Goal: Find specific page/section: Find specific page/section

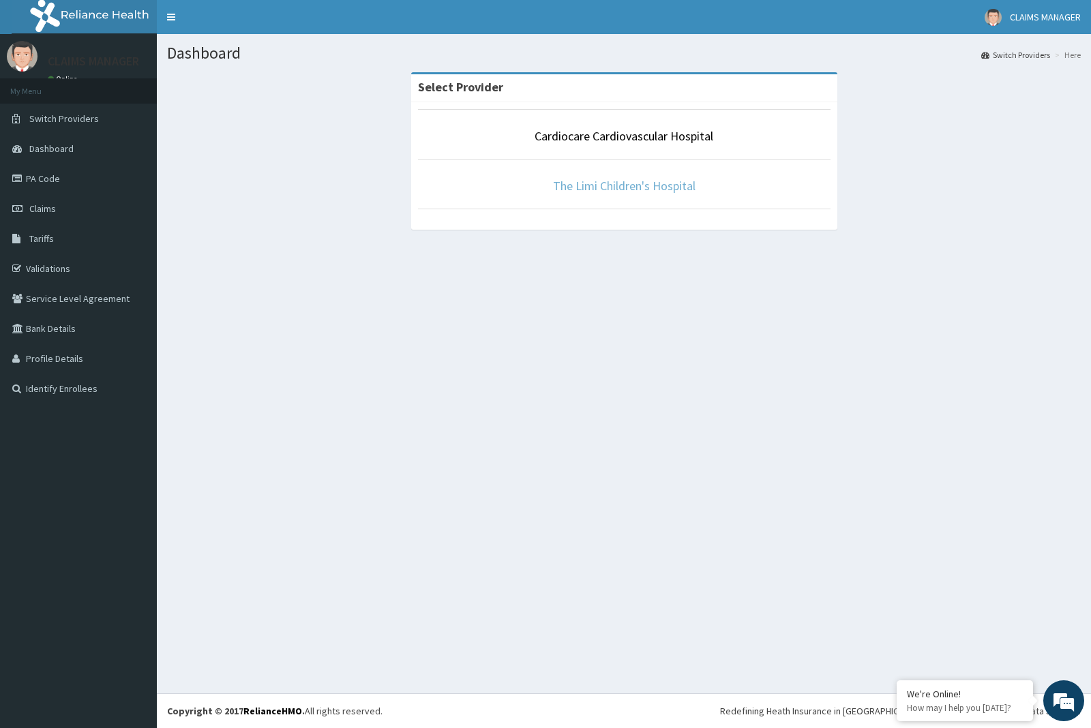
click at [597, 189] on link "The Limi Children's Hospital" at bounding box center [624, 186] width 143 height 16
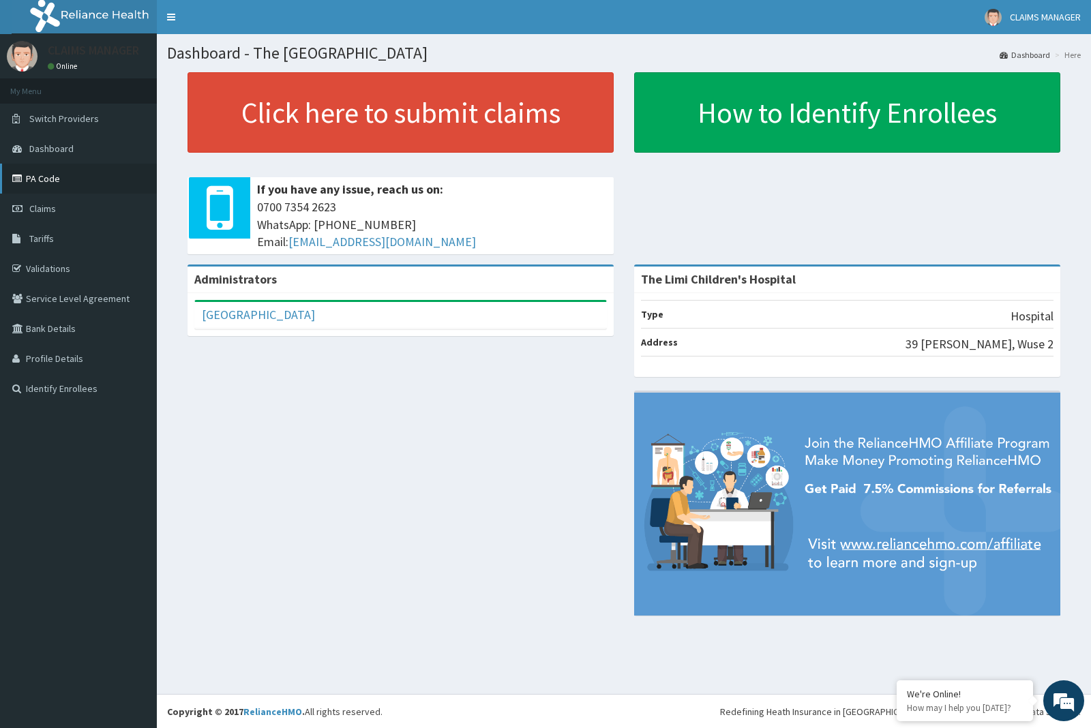
click at [53, 175] on link "PA Code" at bounding box center [78, 179] width 157 height 30
